Goal: Navigation & Orientation: Find specific page/section

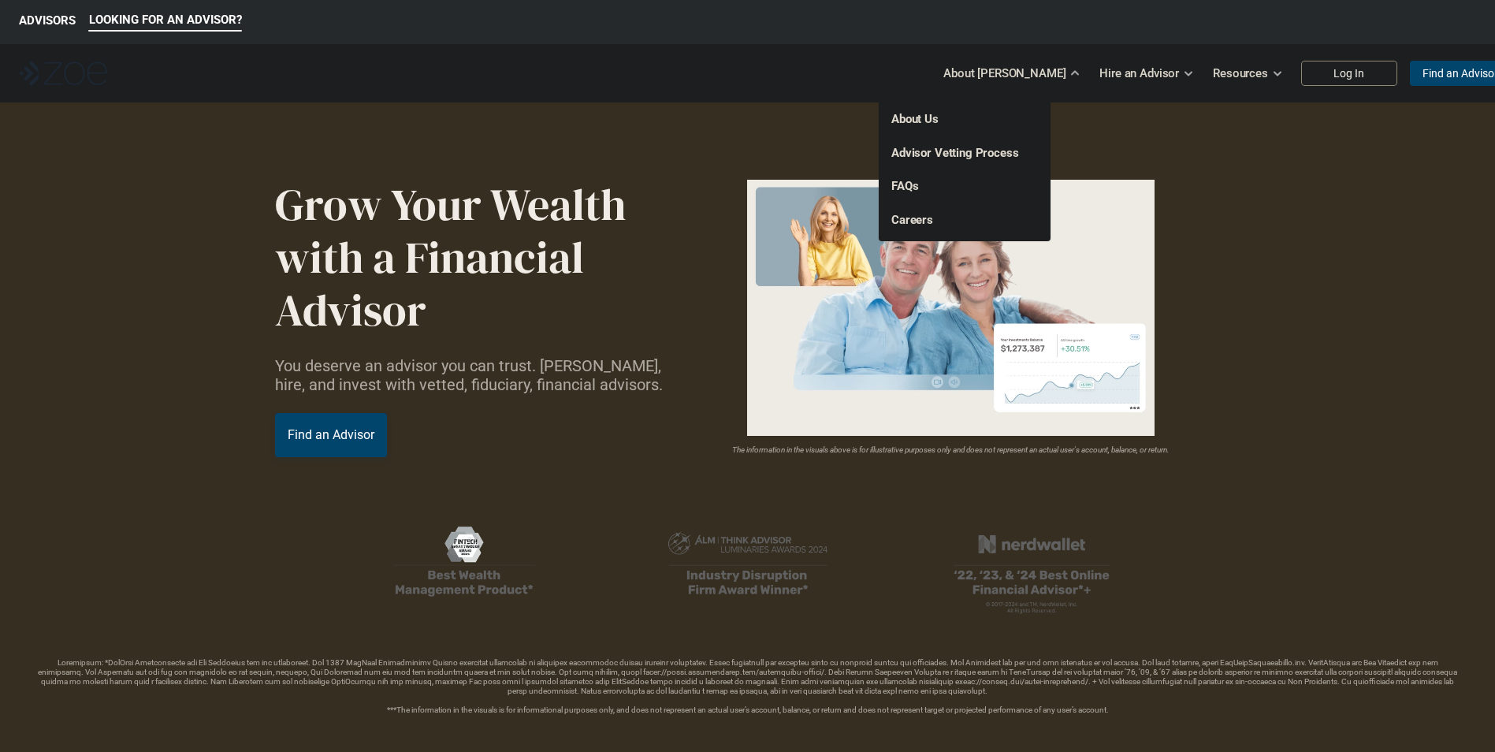
click at [912, 116] on link "About Us" at bounding box center [914, 119] width 47 height 14
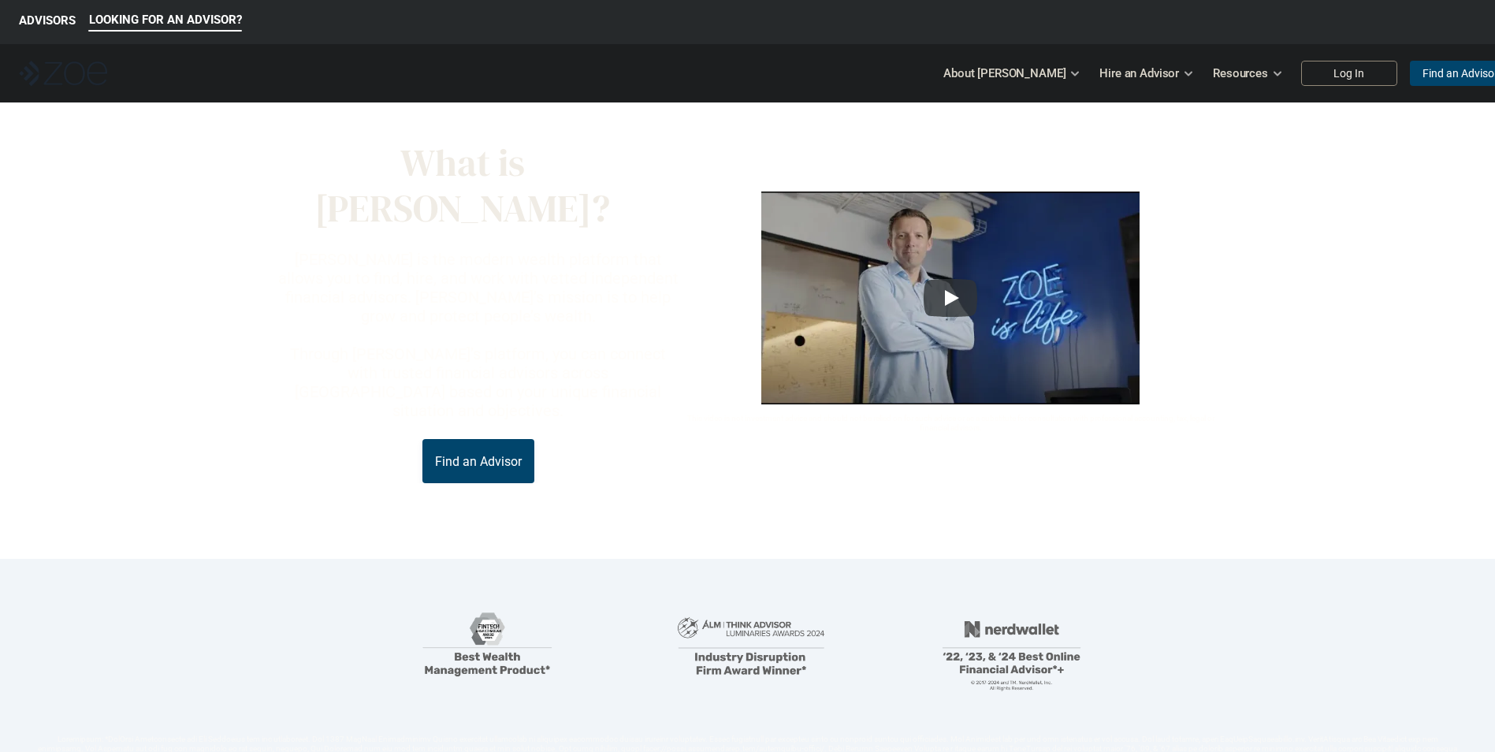
click at [497, 454] on p "Find an Advisor" at bounding box center [478, 461] width 87 height 15
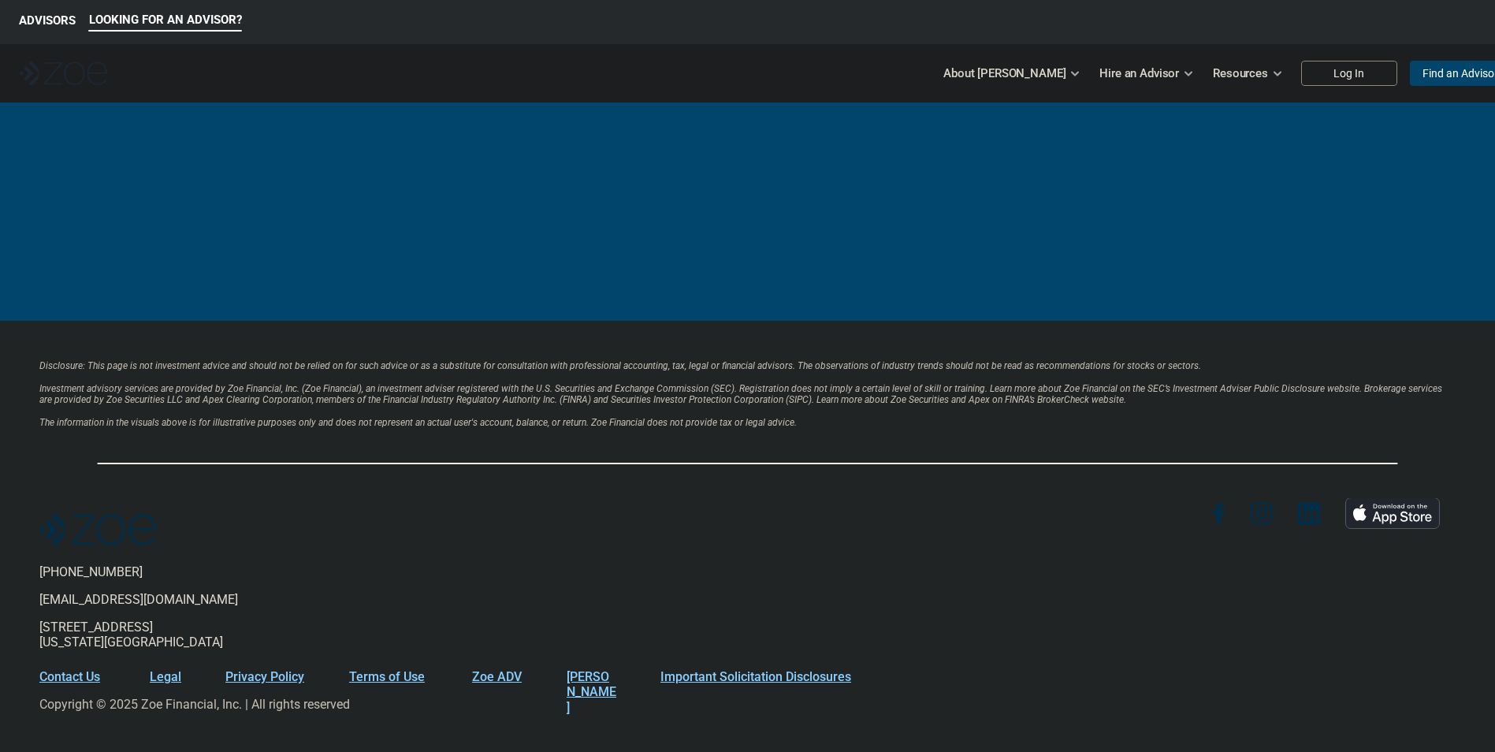
scroll to position [3281, 0]
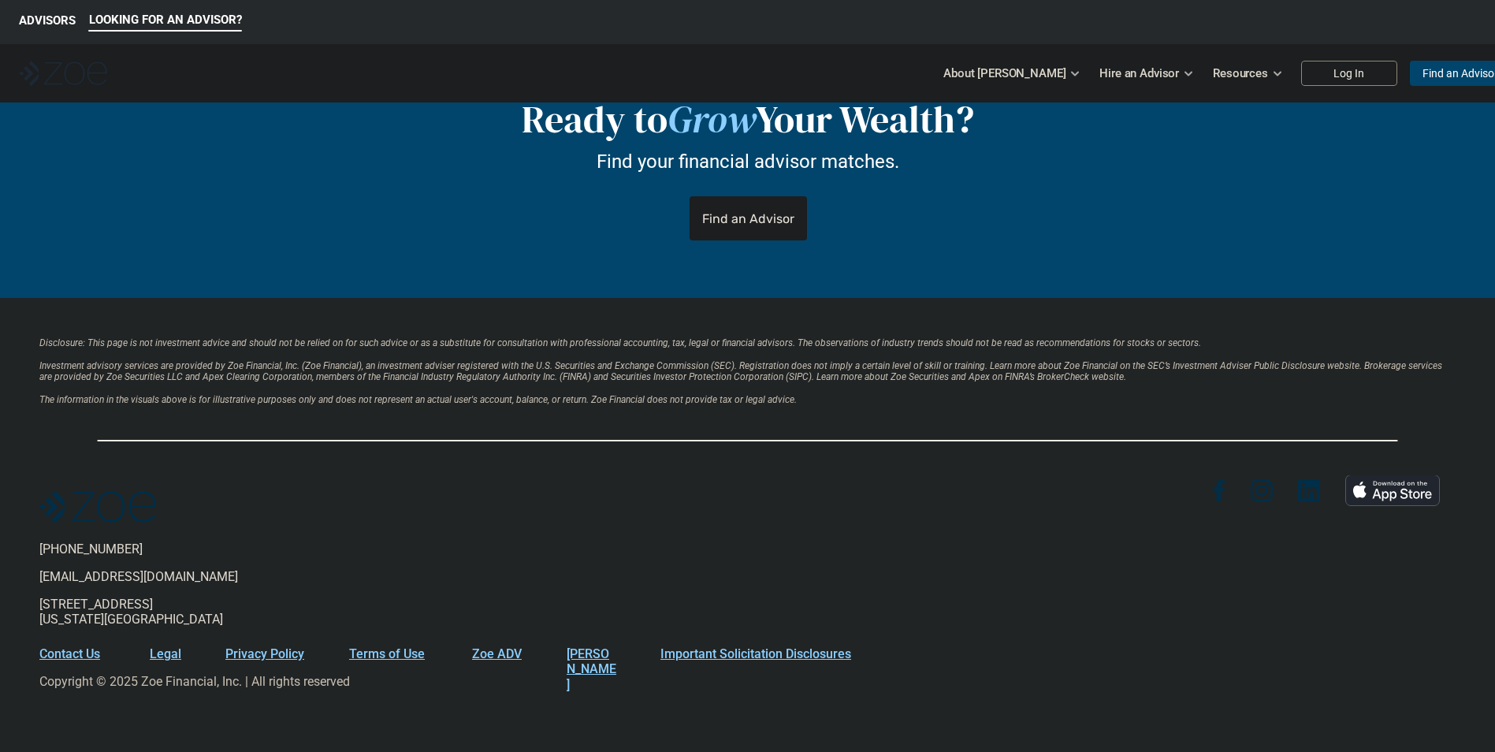
click at [712, 648] on link "Important Solicitation Disclosures" at bounding box center [755, 653] width 191 height 15
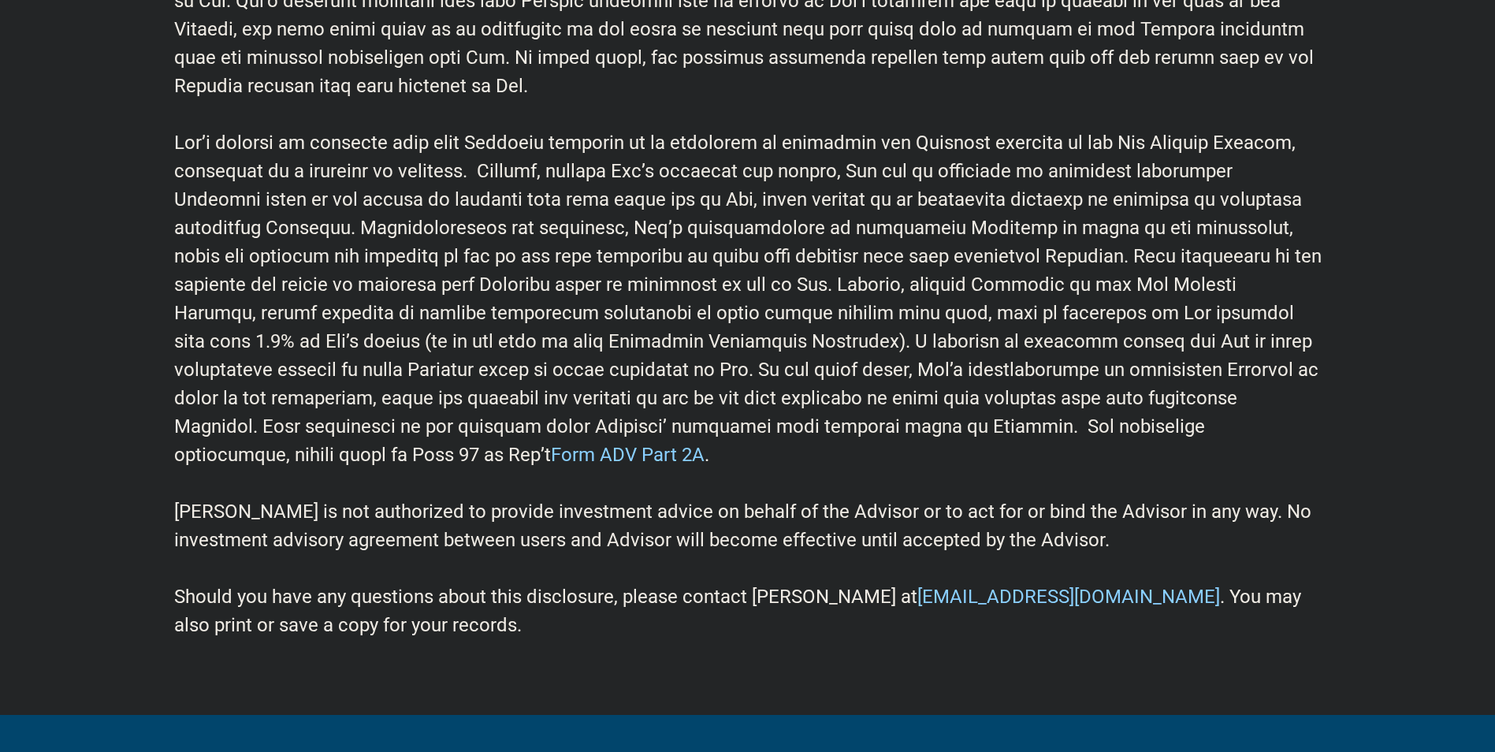
scroll to position [946, 0]
